Goal: Information Seeking & Learning: Learn about a topic

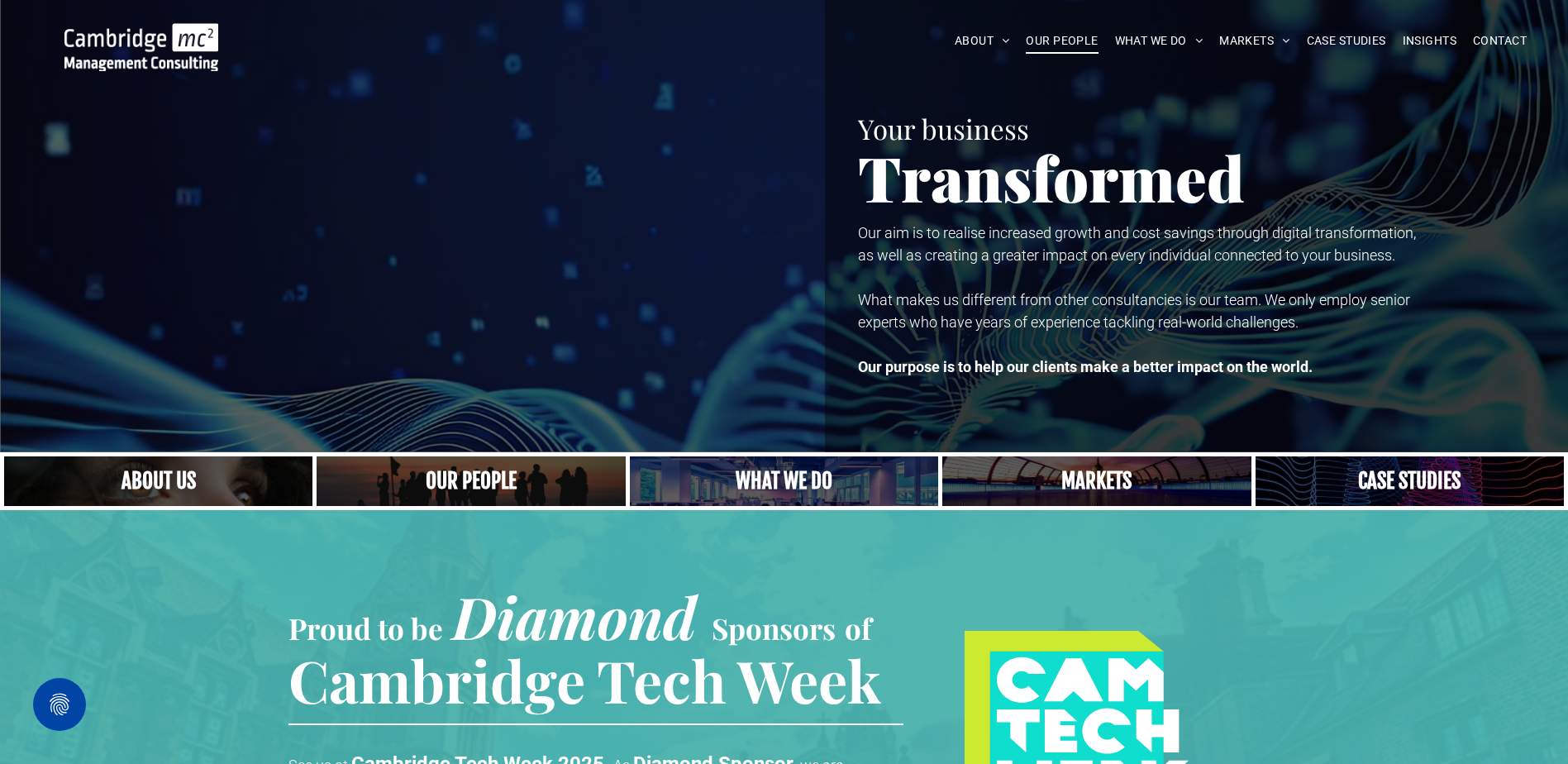
click at [1056, 47] on span "OUR PEOPLE" at bounding box center [1062, 40] width 72 height 25
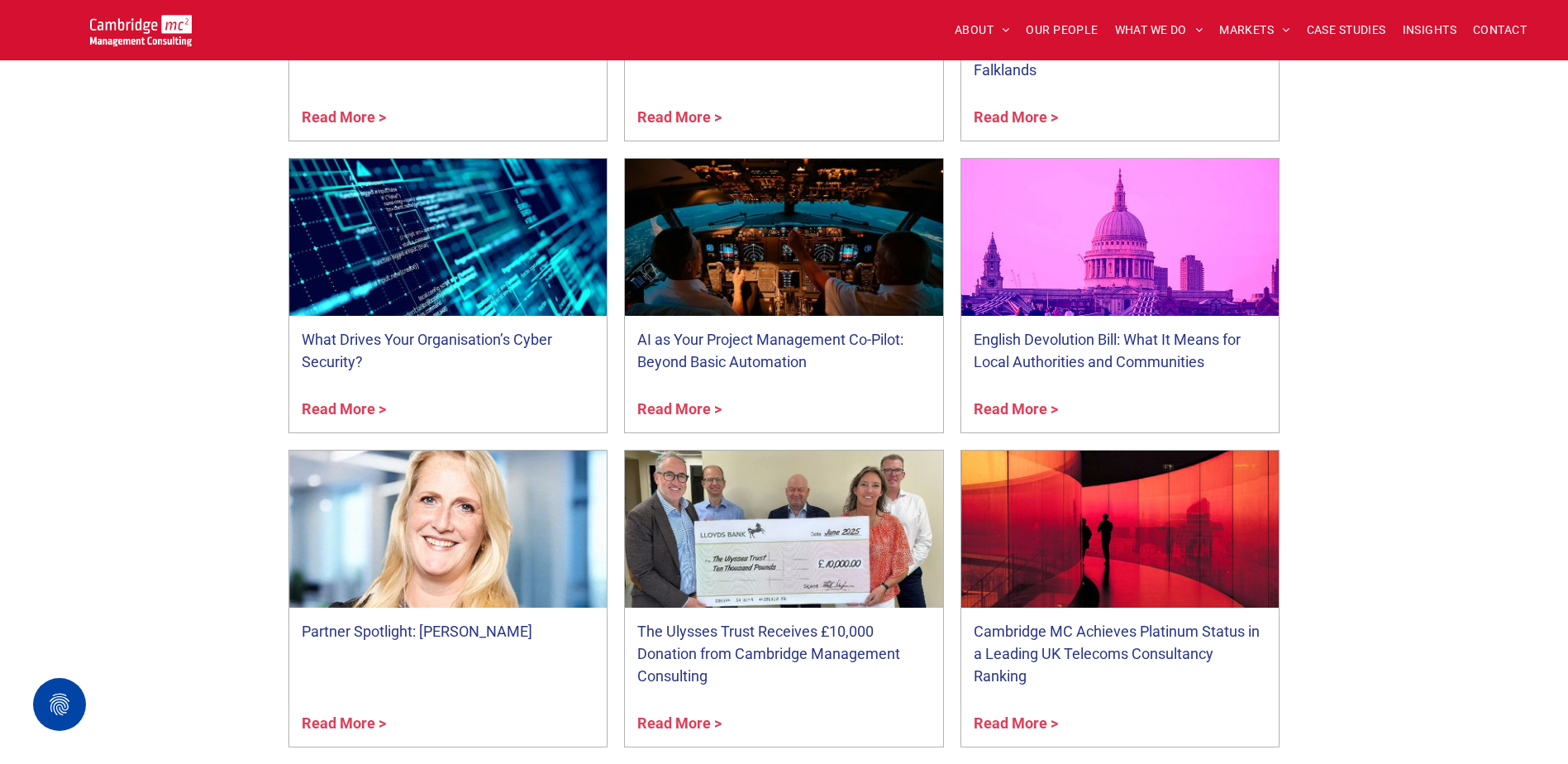
scroll to position [6282, 0]
